Goal: Information Seeking & Learning: Check status

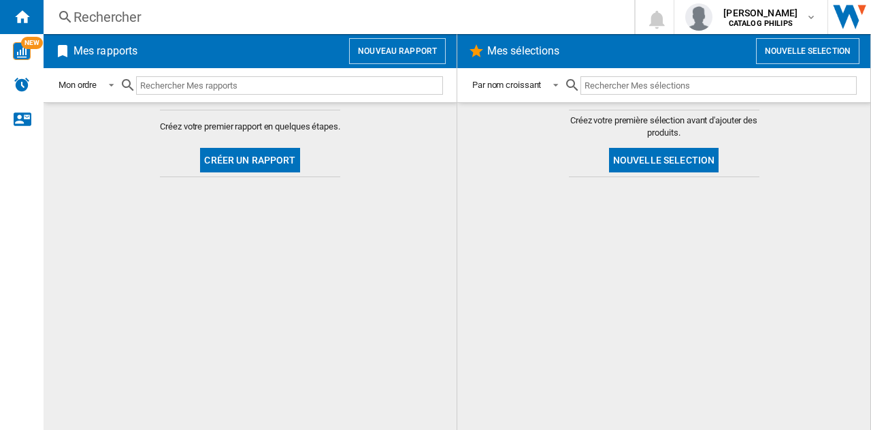
click at [112, 15] on div "Rechercher" at bounding box center [336, 16] width 525 height 19
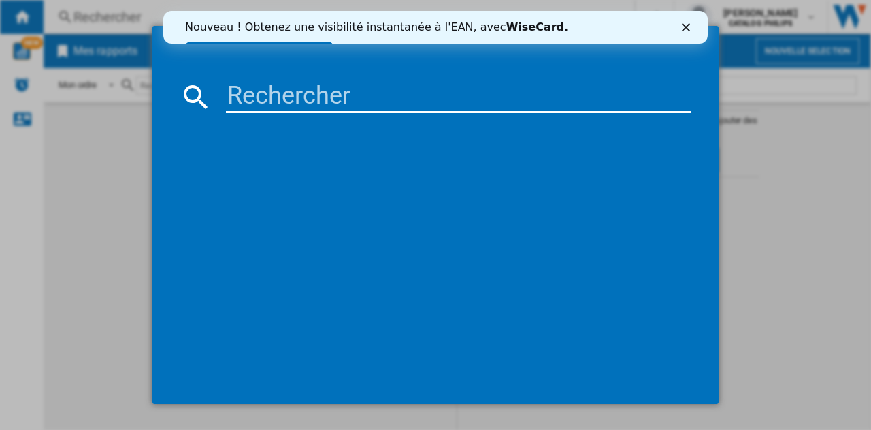
click at [309, 104] on input at bounding box center [459, 96] width 466 height 33
type input "NA352/04"
click at [683, 23] on icon "Fermer" at bounding box center [686, 27] width 8 height 8
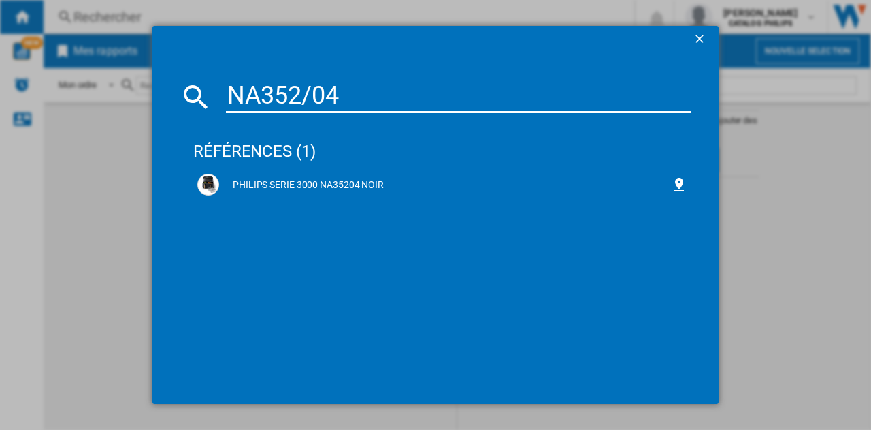
click at [363, 188] on div "PHILIPS SERIE 3000 NA35204 NOIR" at bounding box center [445, 185] width 452 height 14
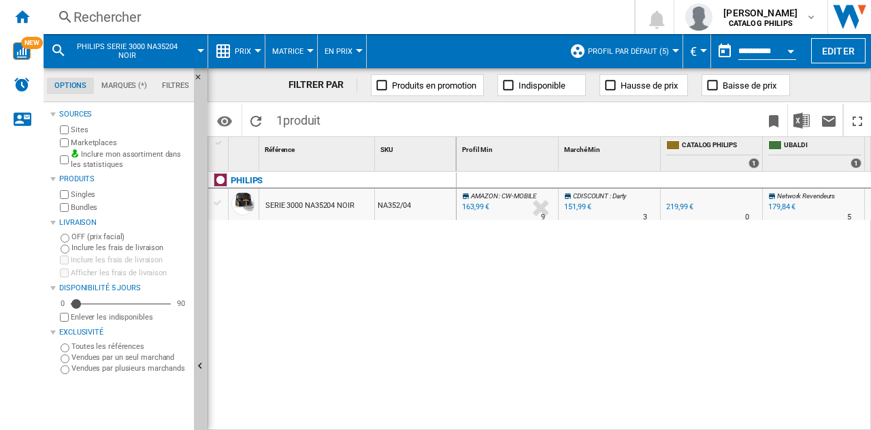
click at [234, 49] on div "Prix" at bounding box center [236, 51] width 43 height 34
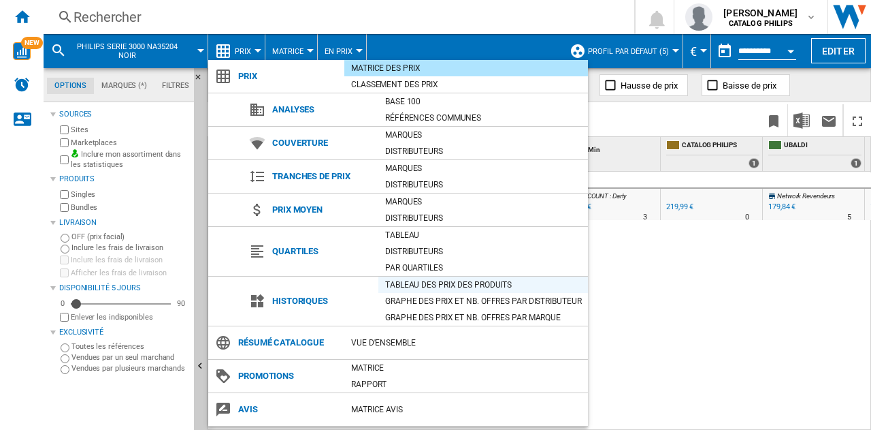
click at [392, 282] on div "Tableau des prix des produits" at bounding box center [483, 285] width 210 height 14
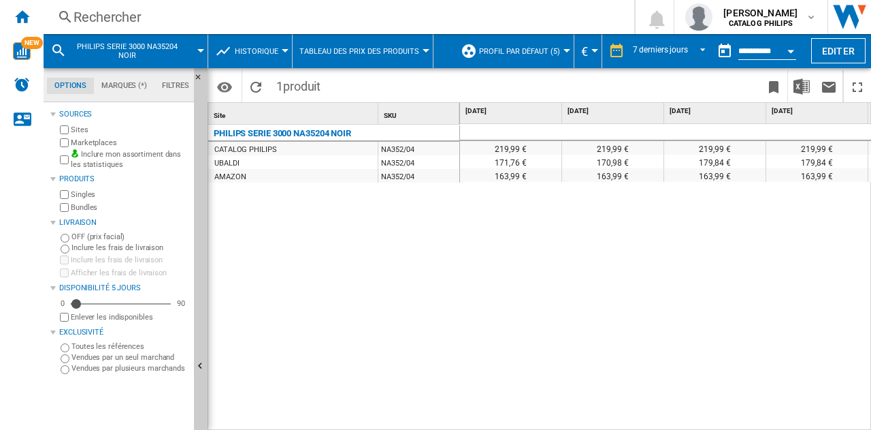
click at [741, 49] on input "**********" at bounding box center [768, 53] width 58 height 12
click at [543, 46] on button "Profil par défaut (5)" at bounding box center [523, 51] width 88 height 34
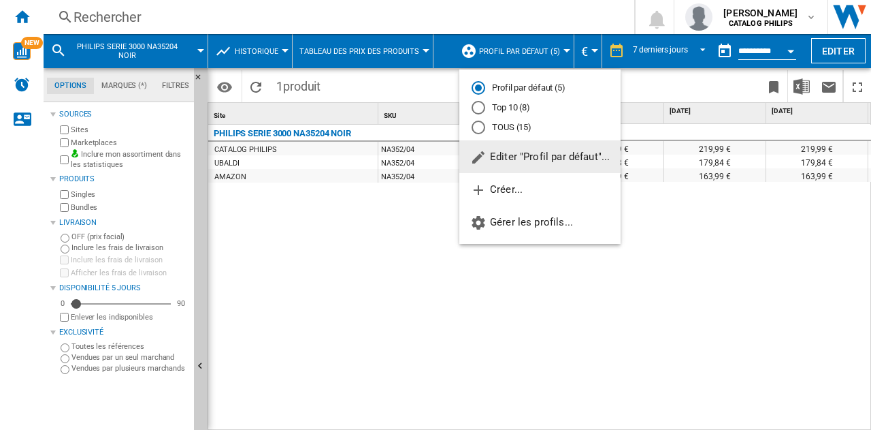
click at [498, 123] on md-radio-button "TOUS (15)" at bounding box center [540, 126] width 137 height 13
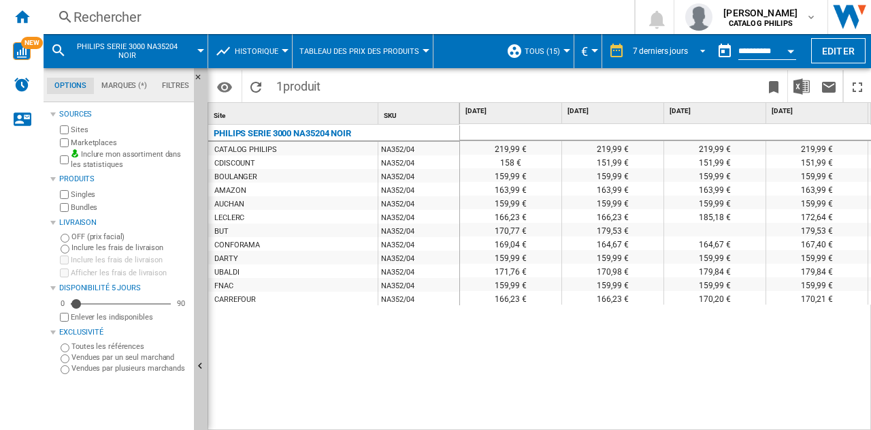
click at [662, 61] on md-select-value "7 derniers jours" at bounding box center [672, 51] width 80 height 20
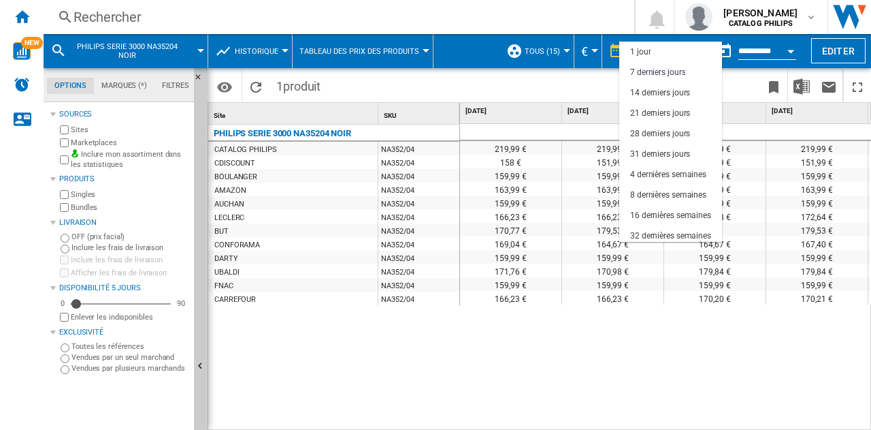
scroll to position [20, 0]
click at [657, 106] on md-option "28 derniers jours" at bounding box center [670, 113] width 103 height 20
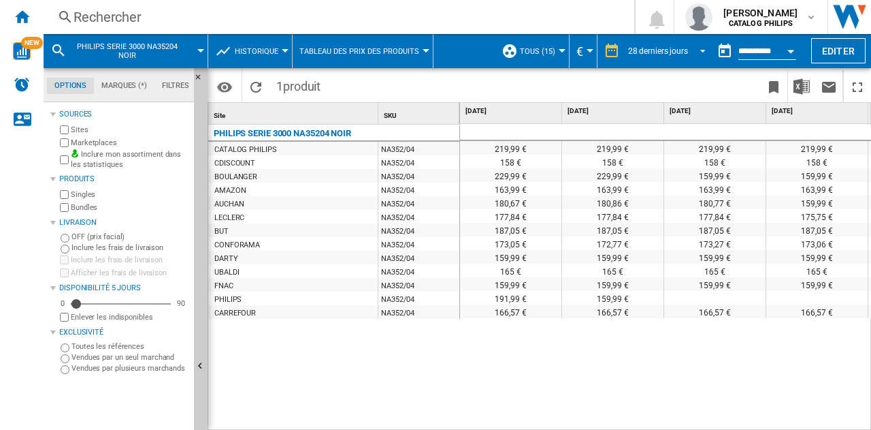
click at [690, 60] on md-select-value "28 derniers jours" at bounding box center [669, 51] width 84 height 20
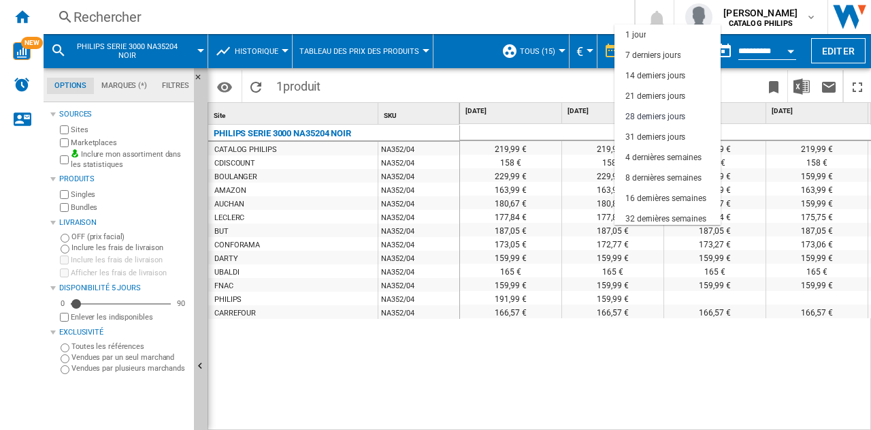
scroll to position [65, 0]
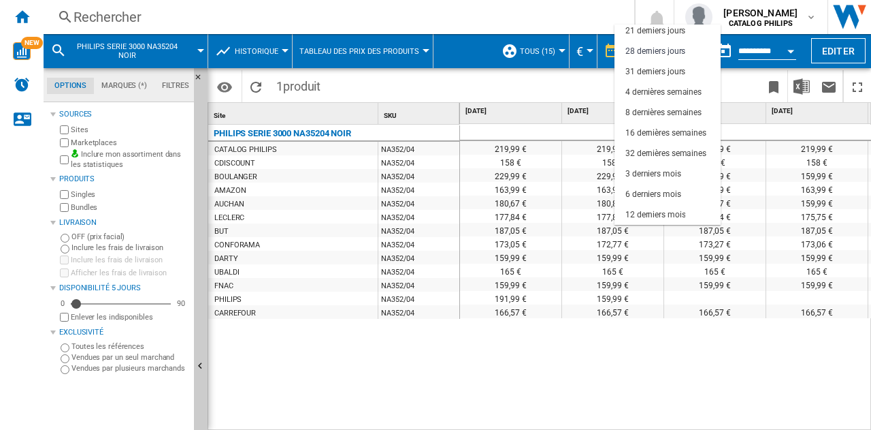
click at [530, 359] on md-backdrop at bounding box center [435, 215] width 871 height 430
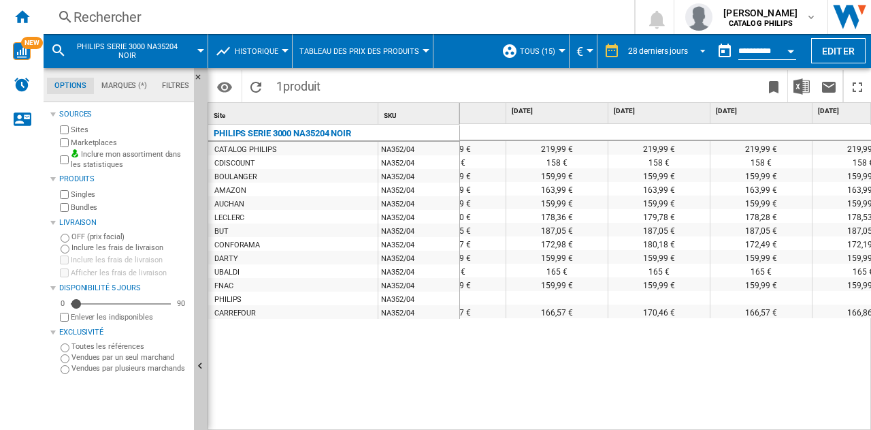
scroll to position [0, 0]
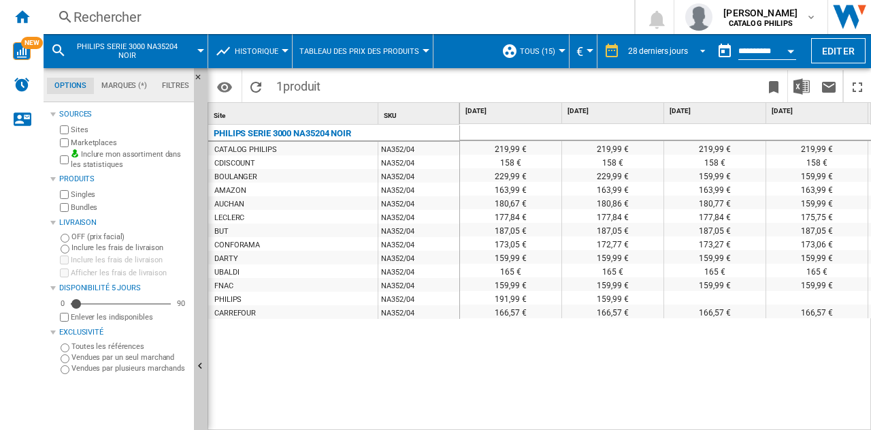
click at [666, 52] on div "28 derniers jours" at bounding box center [658, 51] width 60 height 10
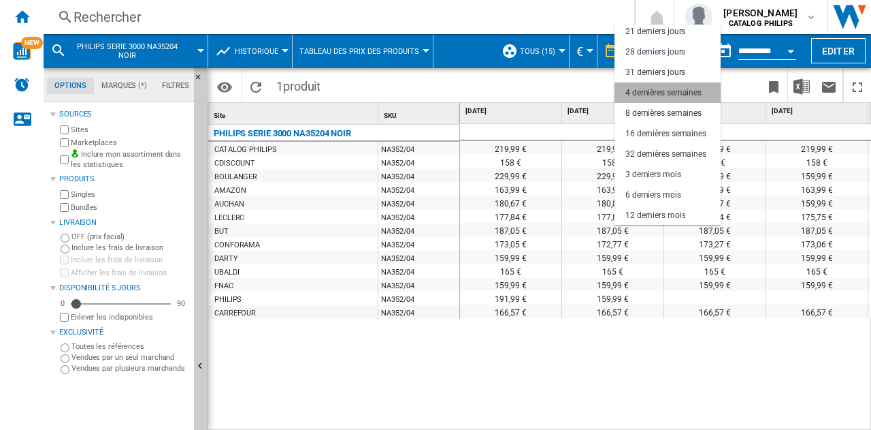
click at [680, 95] on div "4 dernières semaines" at bounding box center [664, 93] width 76 height 12
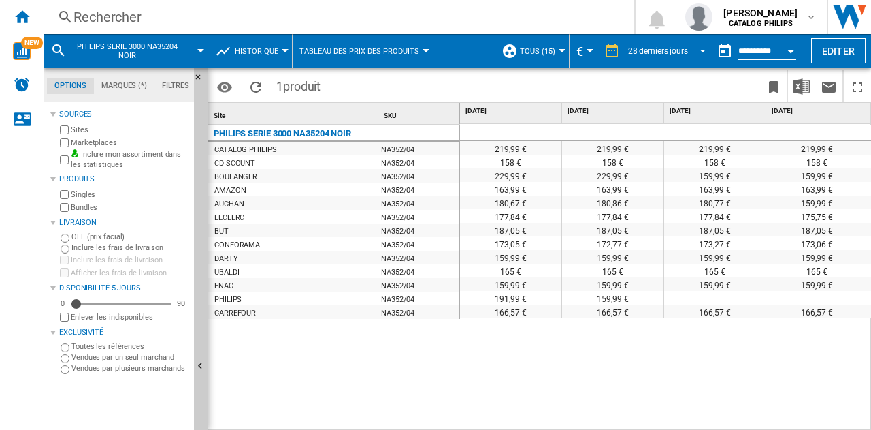
click at [683, 55] on span "28 derniers jours" at bounding box center [658, 52] width 60 height 12
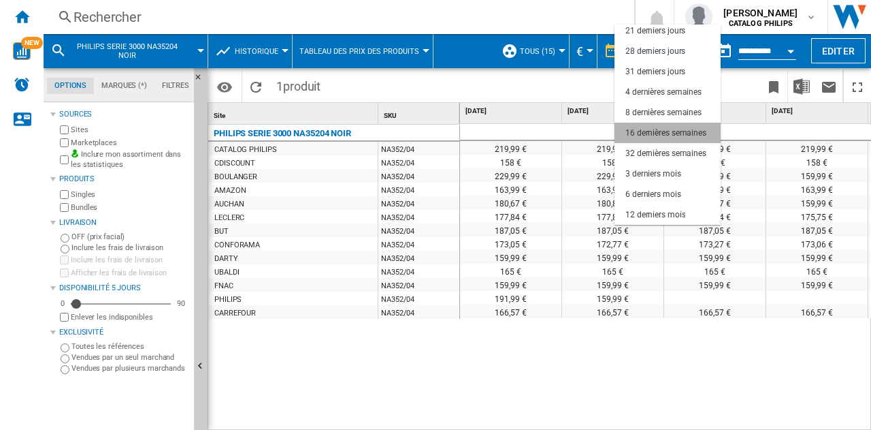
click at [674, 134] on div "16 dernières semaines" at bounding box center [666, 133] width 81 height 12
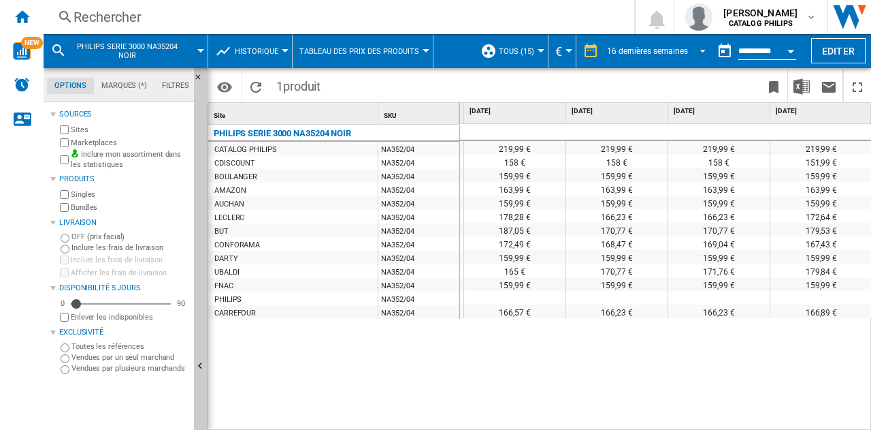
click at [682, 55] on span "16 dernières semaines" at bounding box center [647, 52] width 81 height 12
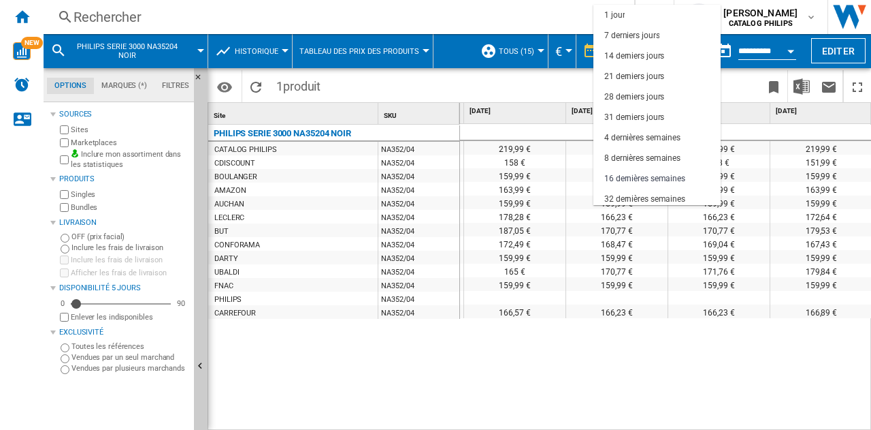
scroll to position [86, 0]
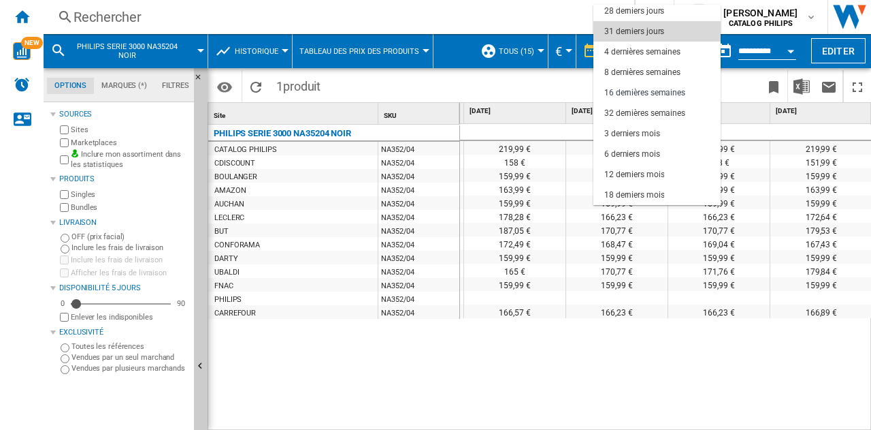
click at [657, 33] on div "31 derniers jours" at bounding box center [634, 32] width 60 height 12
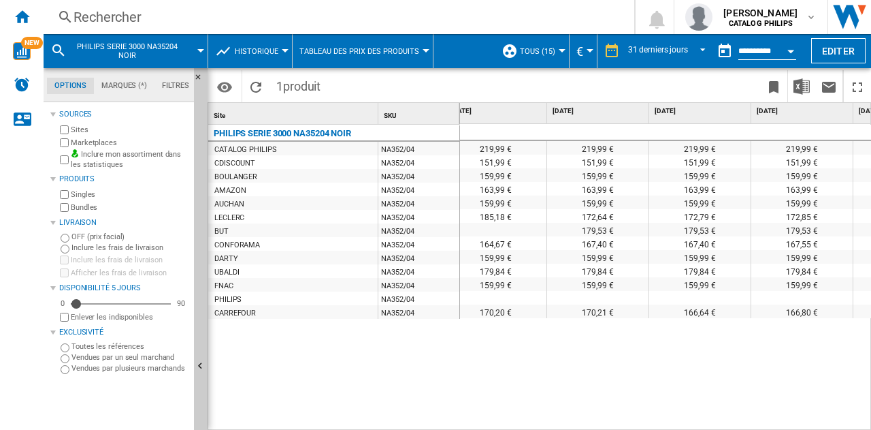
scroll to position [0, 2855]
